Goal: Transaction & Acquisition: Purchase product/service

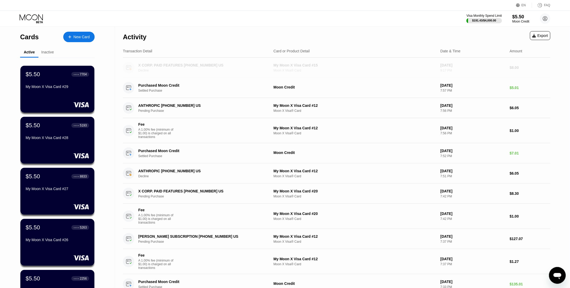
click at [335, 70] on div "Moon X Visa® Card" at bounding box center [354, 70] width 163 height 4
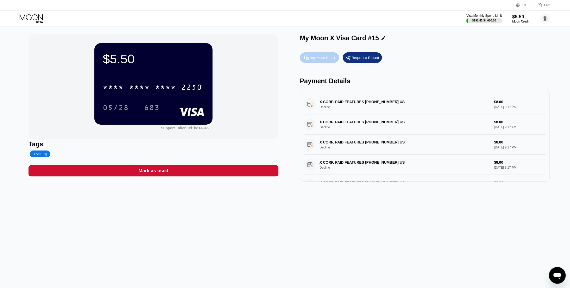
click at [328, 60] on div "Buy Moon Credit" at bounding box center [322, 57] width 25 height 4
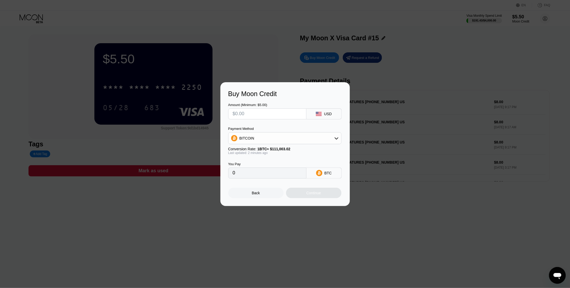
click at [263, 107] on div "Amount (Minimum: $5.00)" at bounding box center [267, 111] width 78 height 16
click at [258, 114] on input "text" at bounding box center [267, 113] width 69 height 10
type input "$4"
type input "0.00003604"
type input "$45"
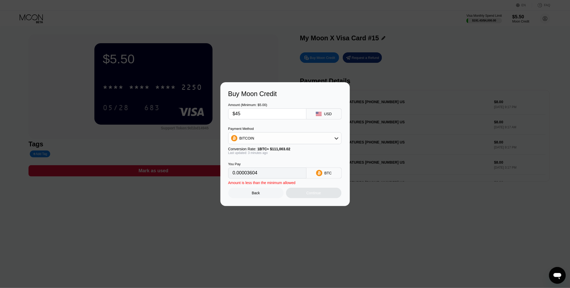
type input "0.00040540"
type input "$45"
click at [277, 173] on input "0.00040540" at bounding box center [267, 173] width 69 height 10
click at [280, 133] on div "BITCOIN" at bounding box center [284, 138] width 113 height 12
click at [279, 139] on div "BITCOIN" at bounding box center [284, 138] width 113 height 10
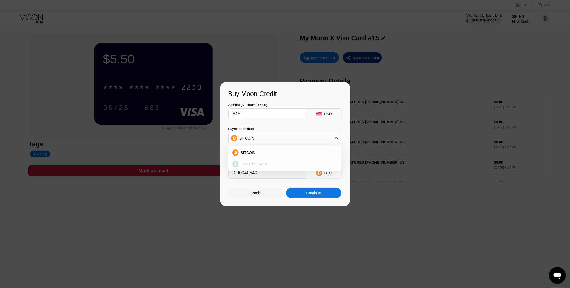
click at [268, 164] on div "USDT on TRON" at bounding box center [288, 164] width 99 height 4
type input "45.45"
click at [312, 194] on div "Continue" at bounding box center [313, 193] width 15 height 4
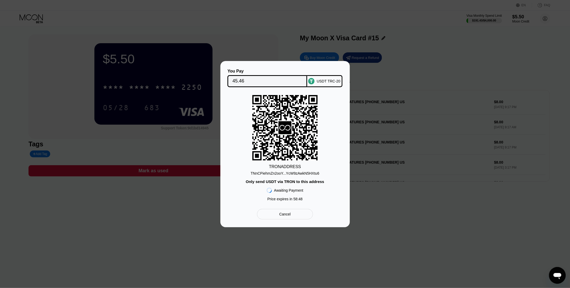
click at [292, 172] on div "TNnCPiehmZn2ooY...YcW9zAwkN5HXtu6" at bounding box center [285, 173] width 68 height 4
click at [239, 80] on input "45.46" at bounding box center [267, 81] width 70 height 10
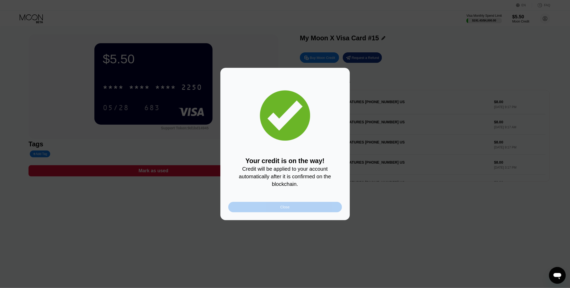
click at [297, 211] on div "Close" at bounding box center [285, 207] width 114 height 10
